Goal: Navigation & Orientation: Find specific page/section

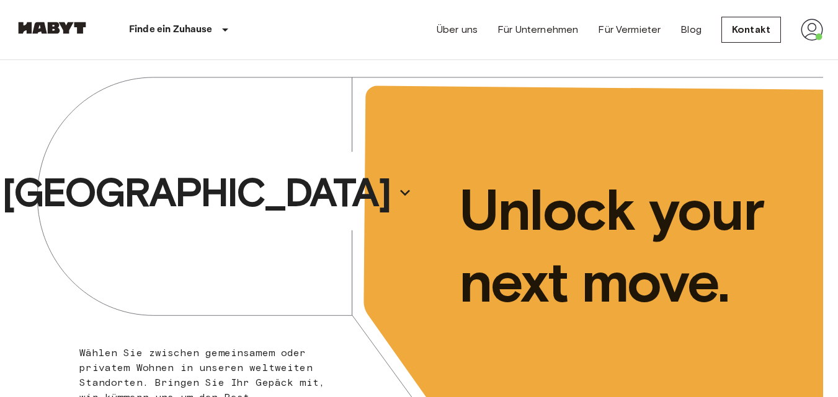
click at [819, 32] on img at bounding box center [812, 30] width 22 height 22
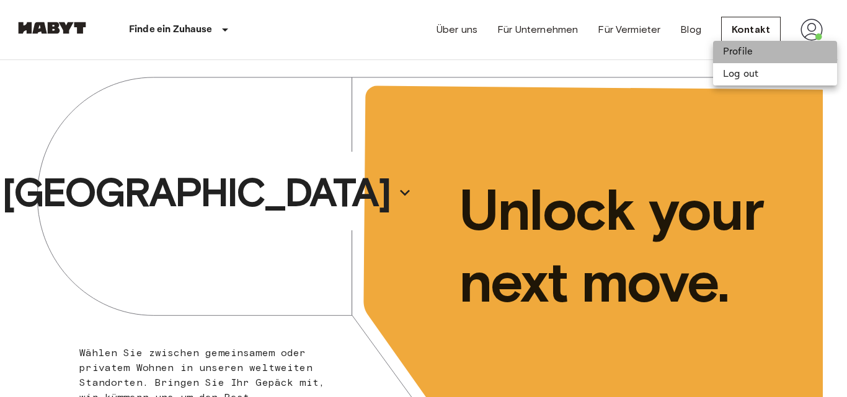
click at [768, 51] on li "Profile" at bounding box center [775, 52] width 124 height 22
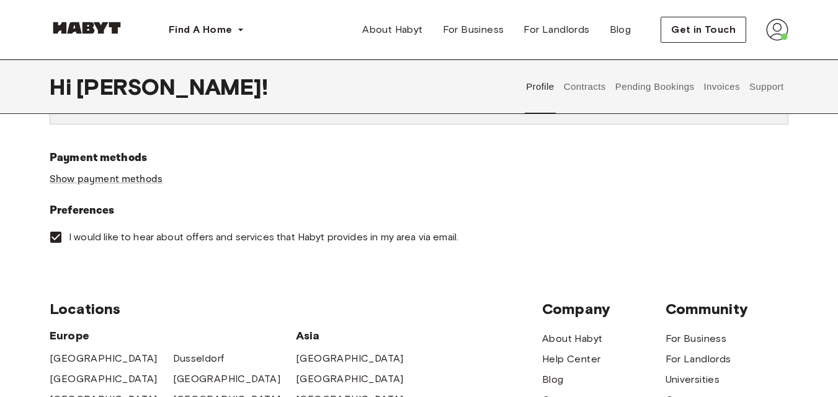
scroll to position [396, 0]
click at [135, 175] on link "Show payment methods" at bounding box center [106, 178] width 113 height 13
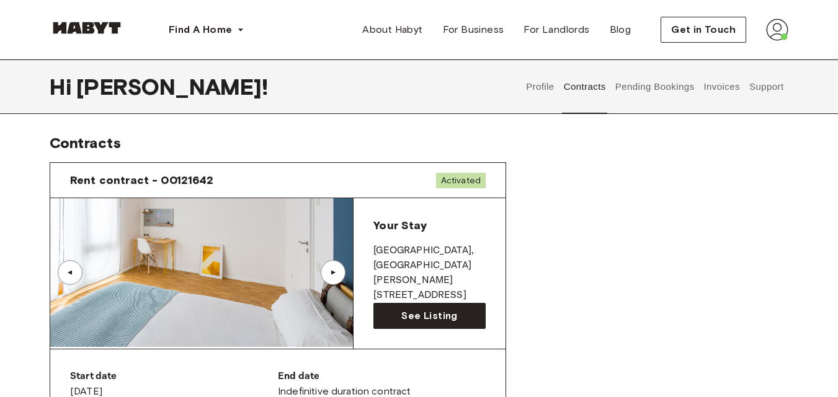
click at [758, 87] on button "Support" at bounding box center [766, 87] width 38 height 55
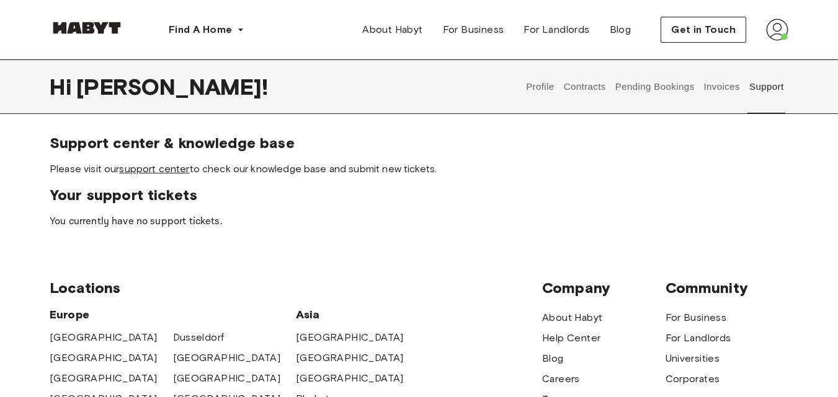
click at [172, 166] on link "support center" at bounding box center [154, 169] width 70 height 12
click at [110, 22] on img at bounding box center [87, 28] width 74 height 12
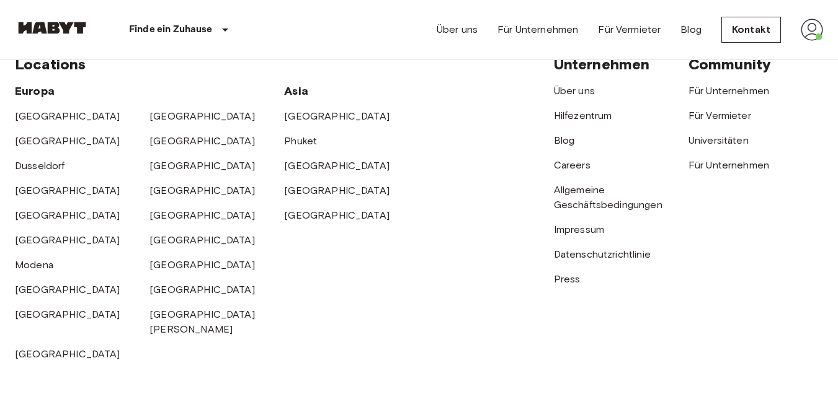
scroll to position [3272, 0]
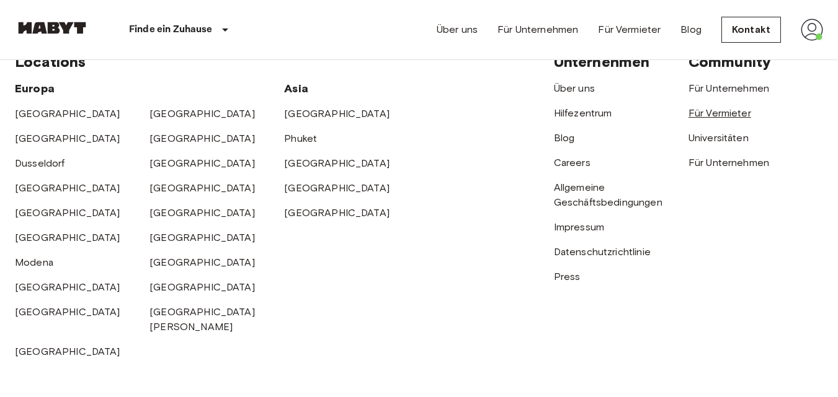
click at [711, 119] on link "Für Vermieter" at bounding box center [719, 113] width 63 height 12
click at [717, 144] on link "Universitäten" at bounding box center [718, 138] width 60 height 12
click at [586, 233] on link "Impressum" at bounding box center [579, 227] width 50 height 12
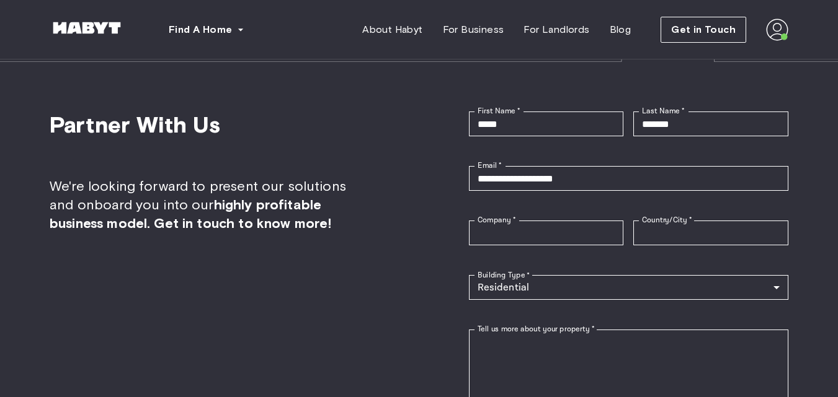
scroll to position [2987, 0]
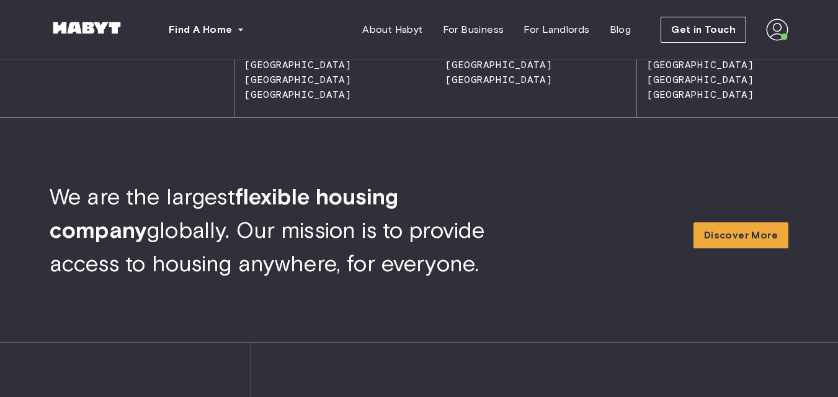
scroll to position [1217, 0]
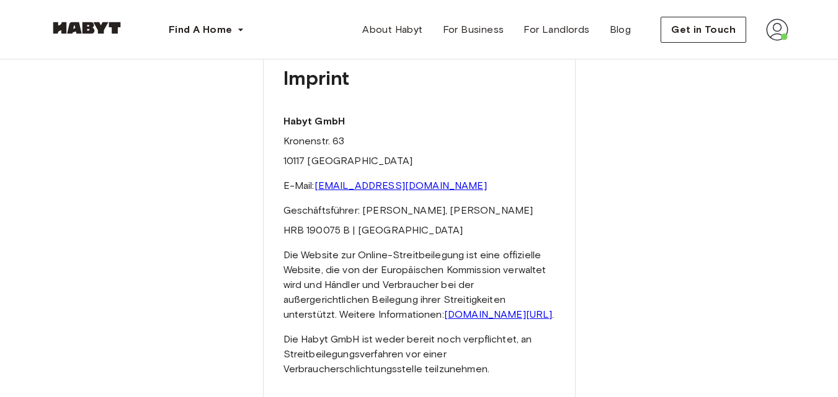
scroll to position [100, 0]
